Goal: Navigation & Orientation: Find specific page/section

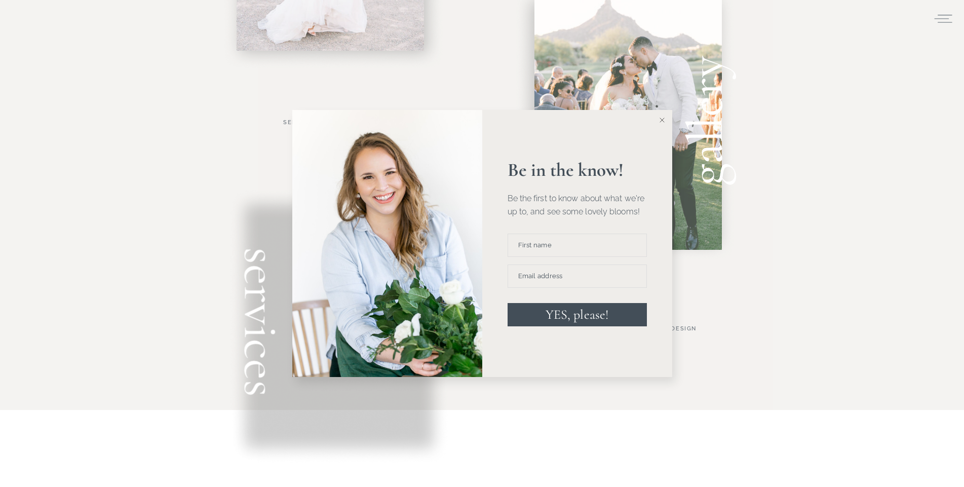
scroll to position [584, 0]
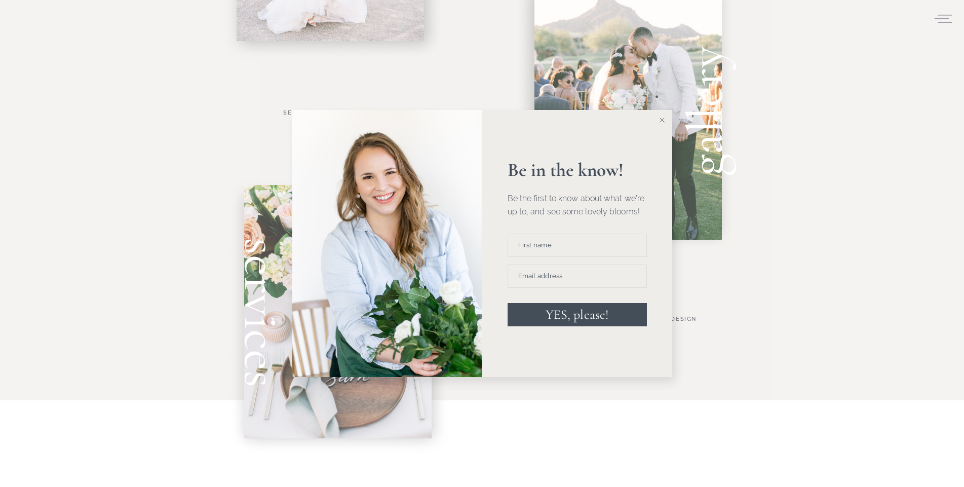
click at [660, 120] on icon at bounding box center [661, 119] width 5 height 5
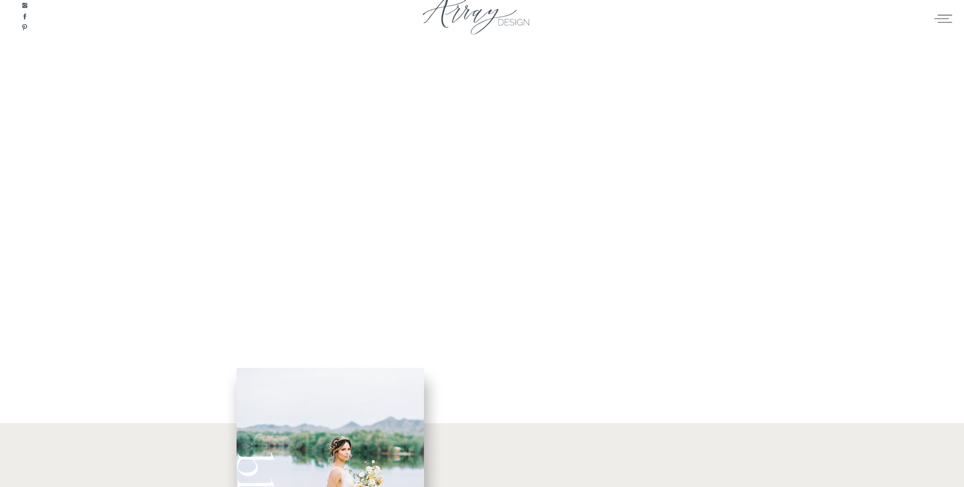
scroll to position [0, 0]
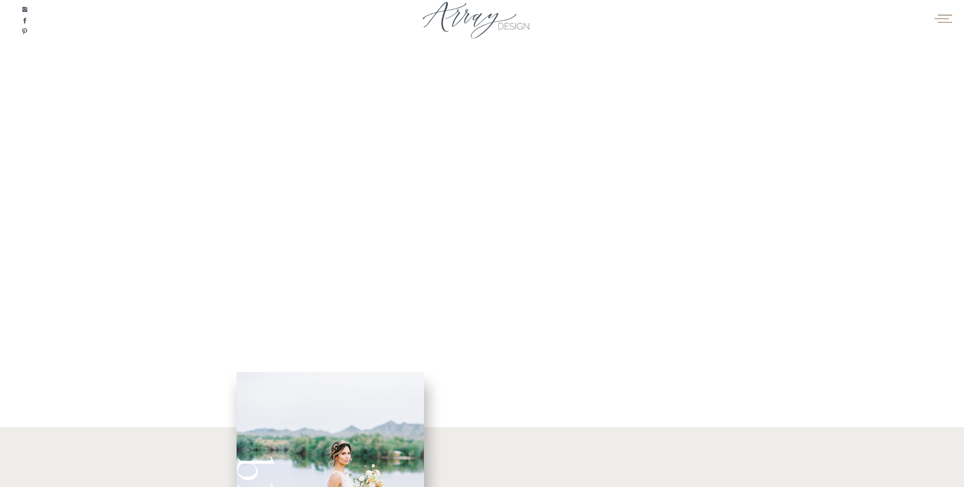
click at [942, 18] on icon at bounding box center [943, 18] width 20 height 15
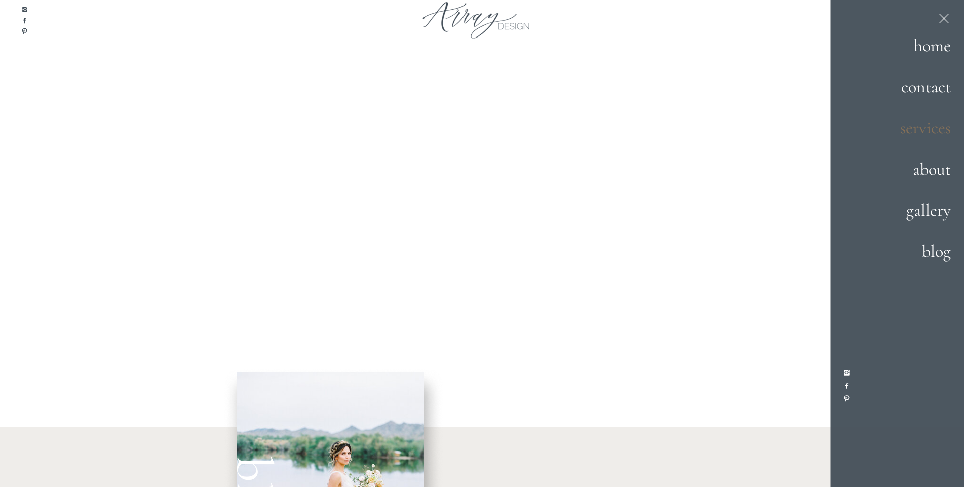
click at [922, 123] on h2 "services" at bounding box center [915, 127] width 71 height 27
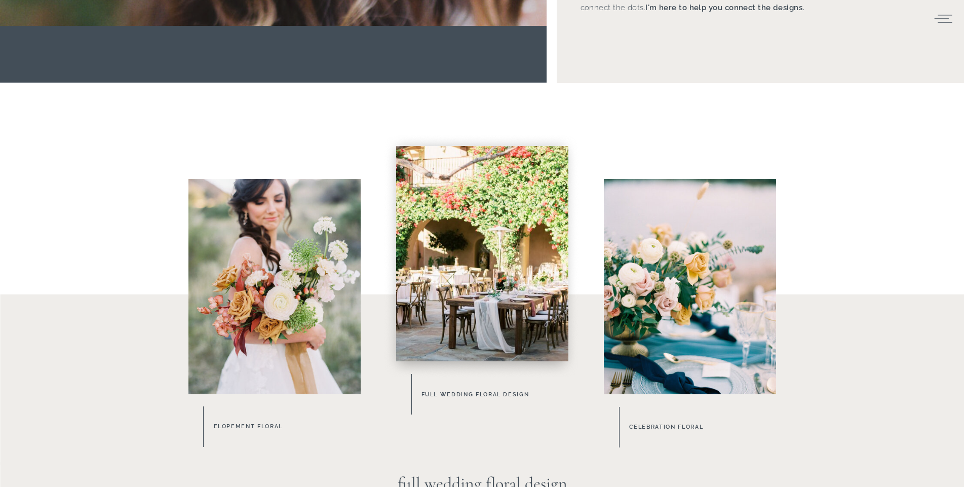
scroll to position [438, 0]
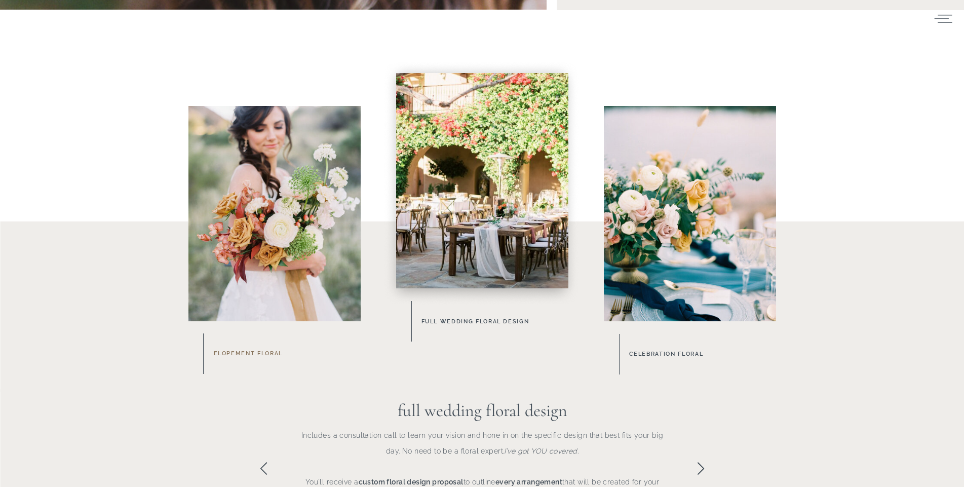
click at [249, 353] on h3 "Elopement Floral" at bounding box center [287, 353] width 146 height 11
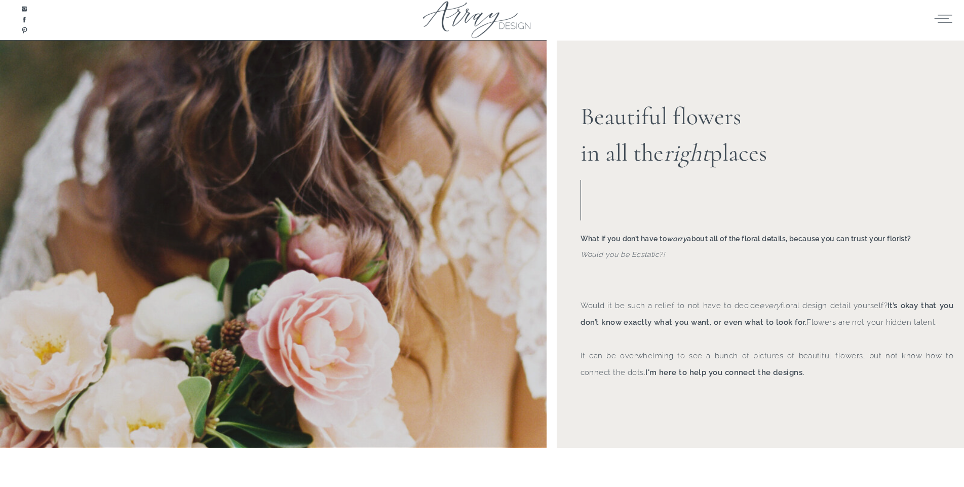
scroll to position [0, 0]
click at [515, 31] on div at bounding box center [482, 22] width 152 height 47
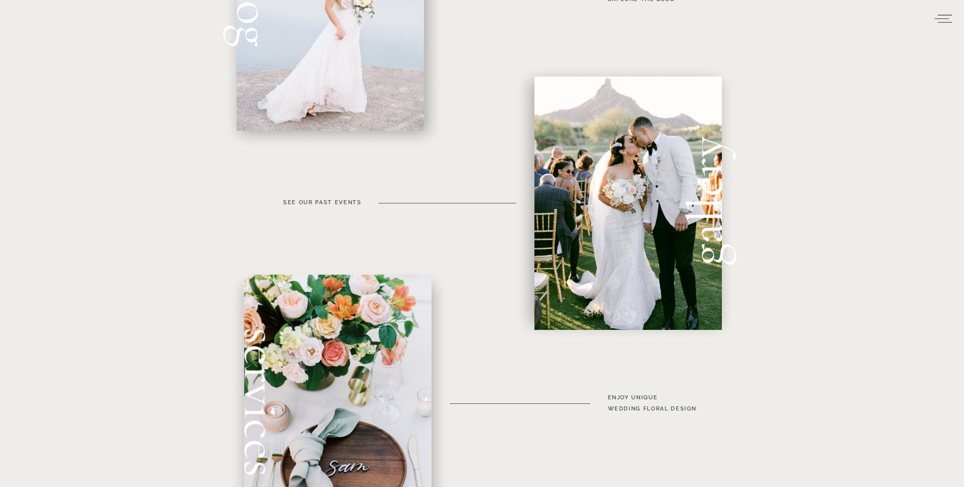
scroll to position [511, 0]
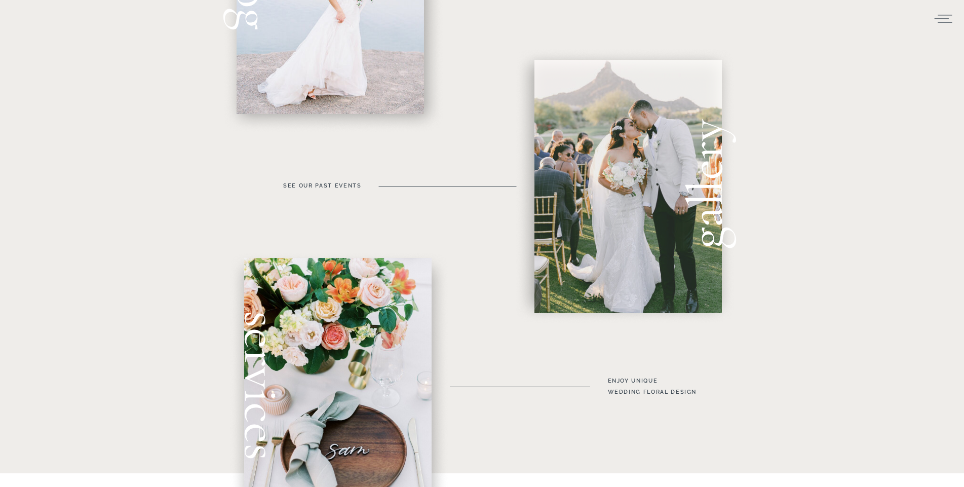
click at [649, 173] on div at bounding box center [627, 186] width 187 height 253
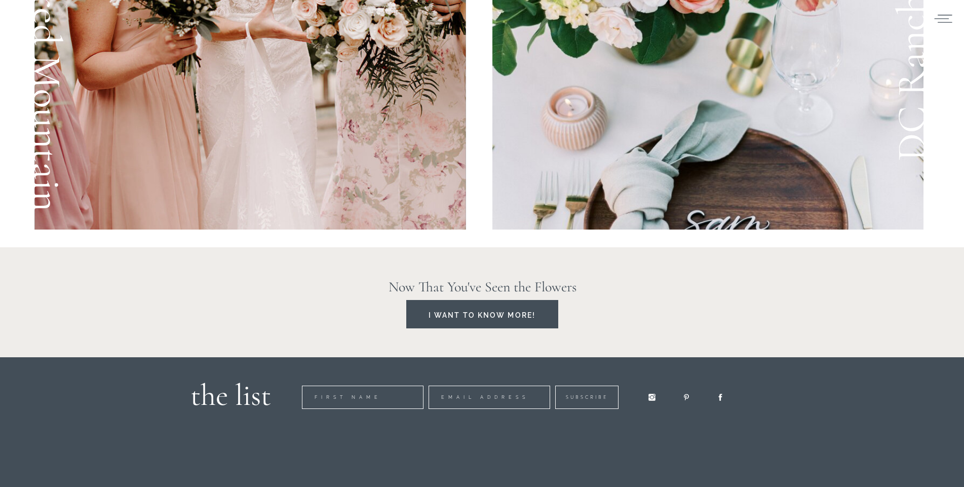
scroll to position [1825, 0]
